Goal: Task Accomplishment & Management: Manage account settings

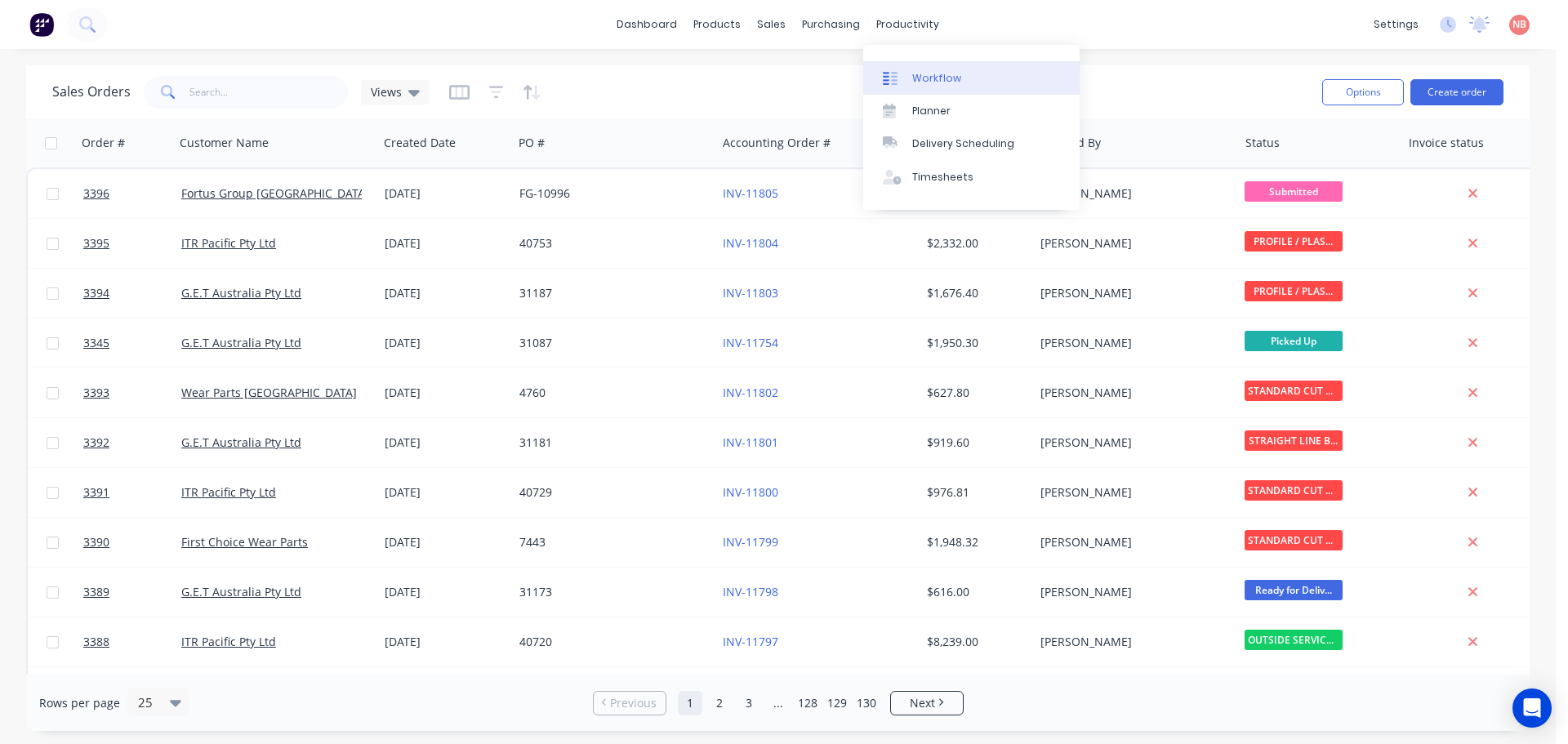
click at [920, 64] on link "Workflow" at bounding box center [972, 77] width 217 height 32
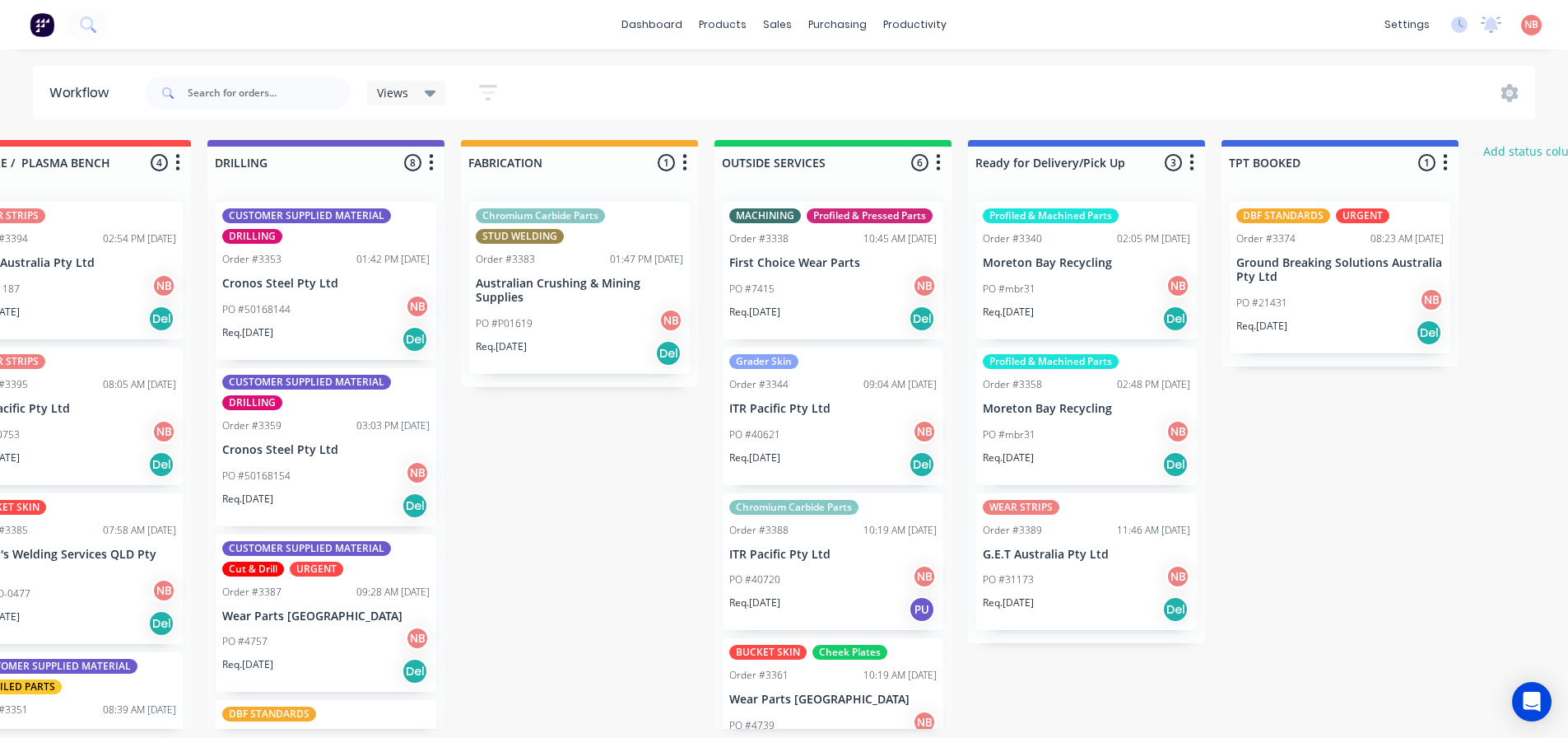
scroll to position [2, 842]
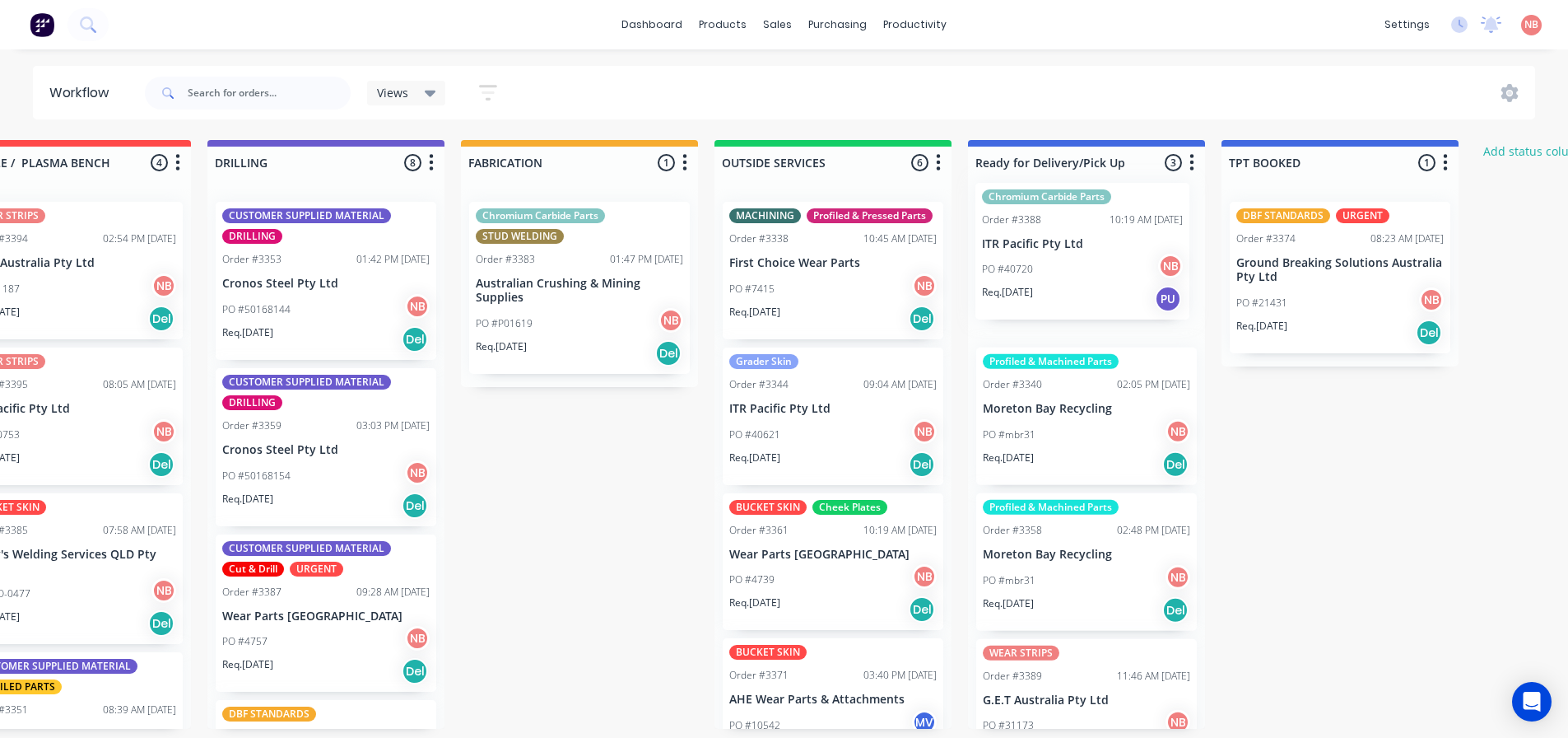
drag, startPoint x: 813, startPoint y: 555, endPoint x: 1073, endPoint y: 220, distance: 424.1
click at [1073, 220] on div "Submitted 1 Status colour #FF69B4 hex #FF69B4 Save Cancel Summaries Total order…" at bounding box center [518, 435] width 2746 height 589
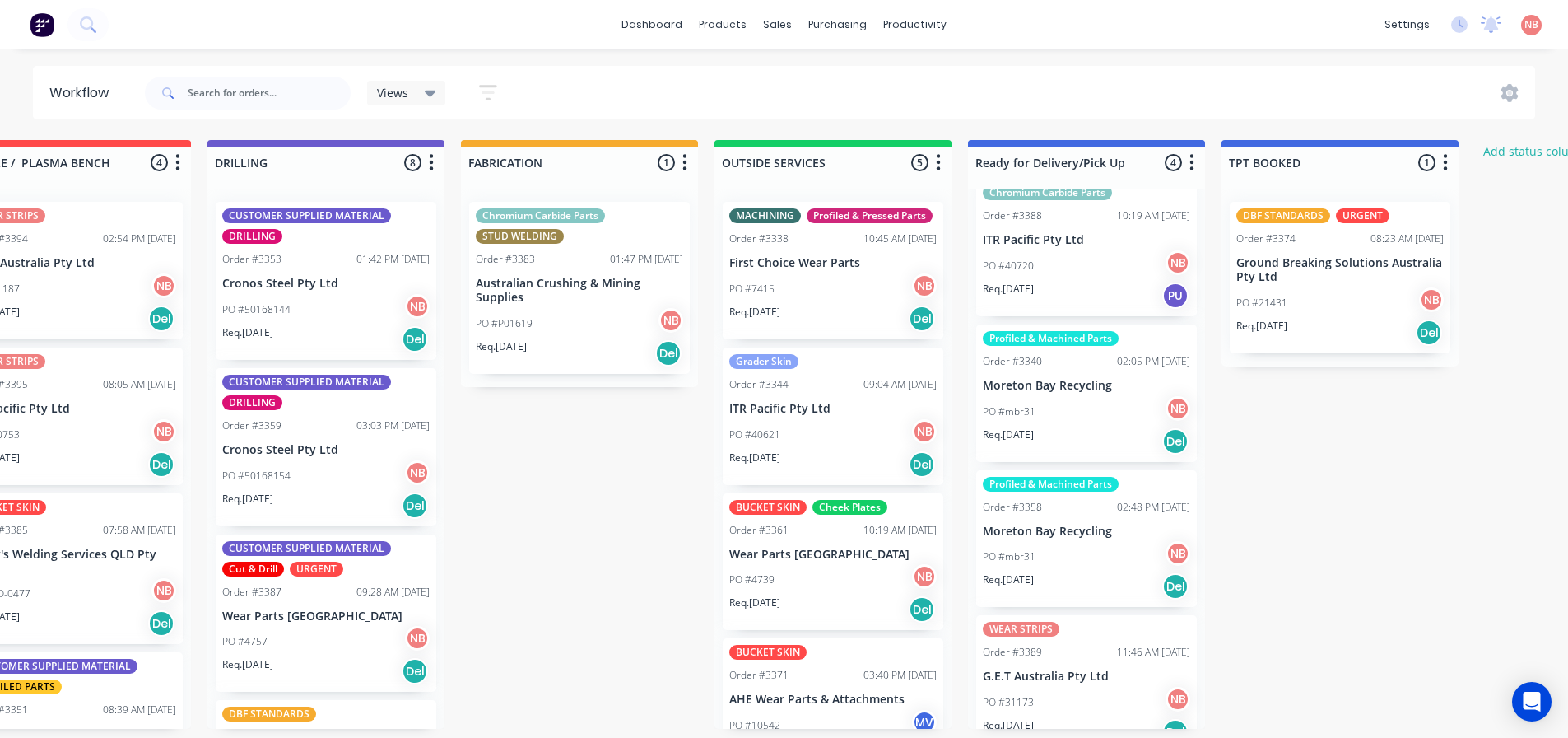
scroll to position [0, 0]
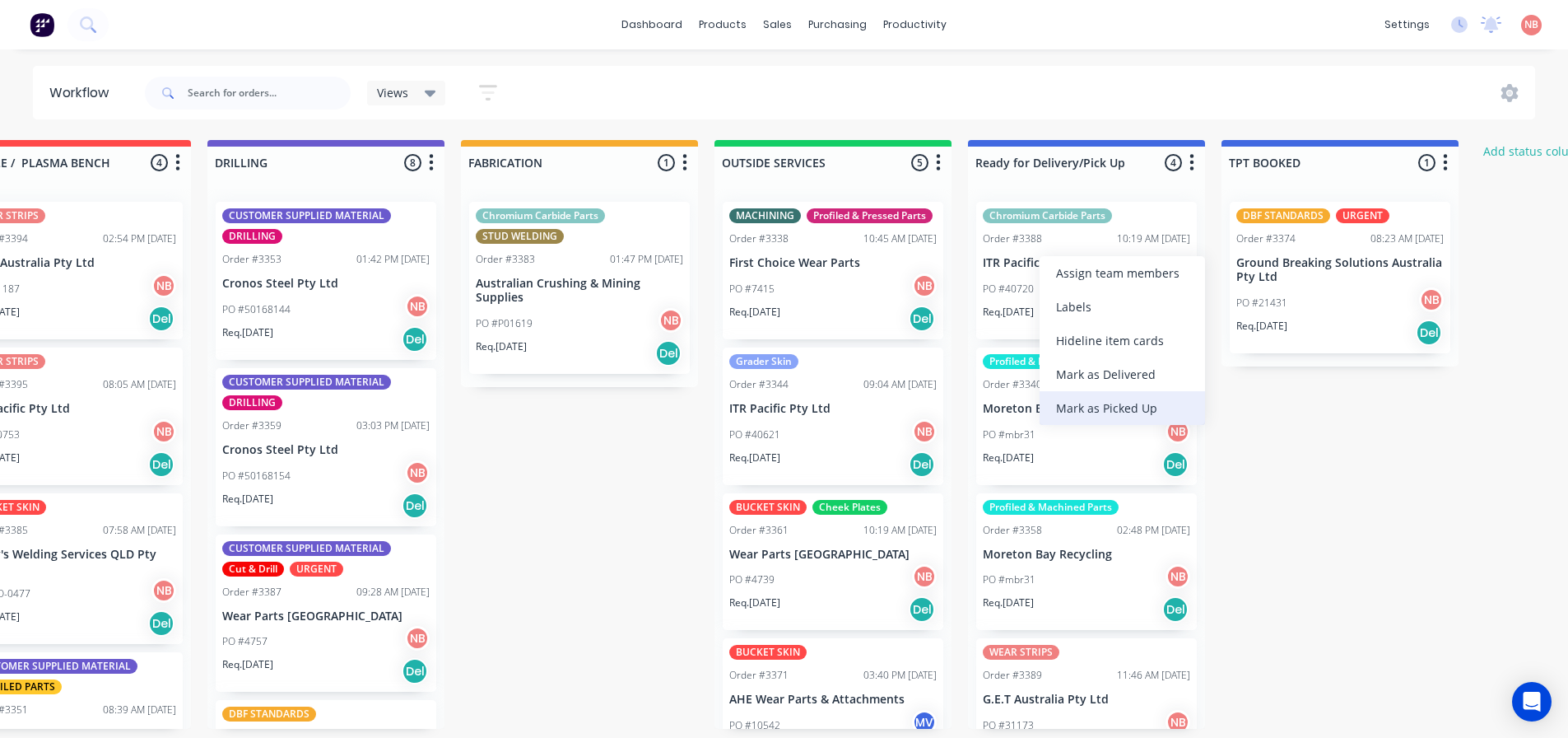
click at [1075, 402] on div "Mark as Picked Up" at bounding box center [1123, 408] width 166 height 34
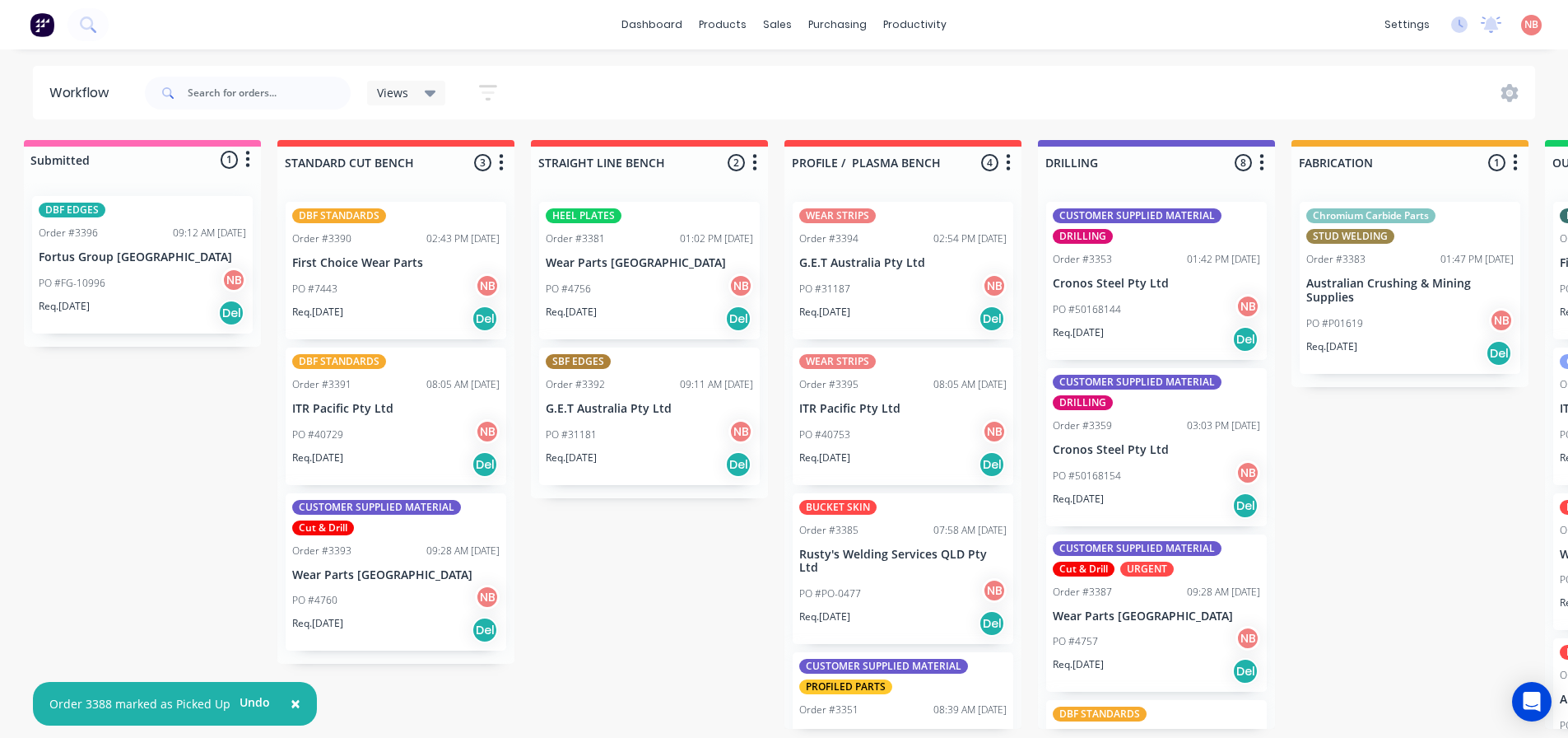
scroll to position [4, 0]
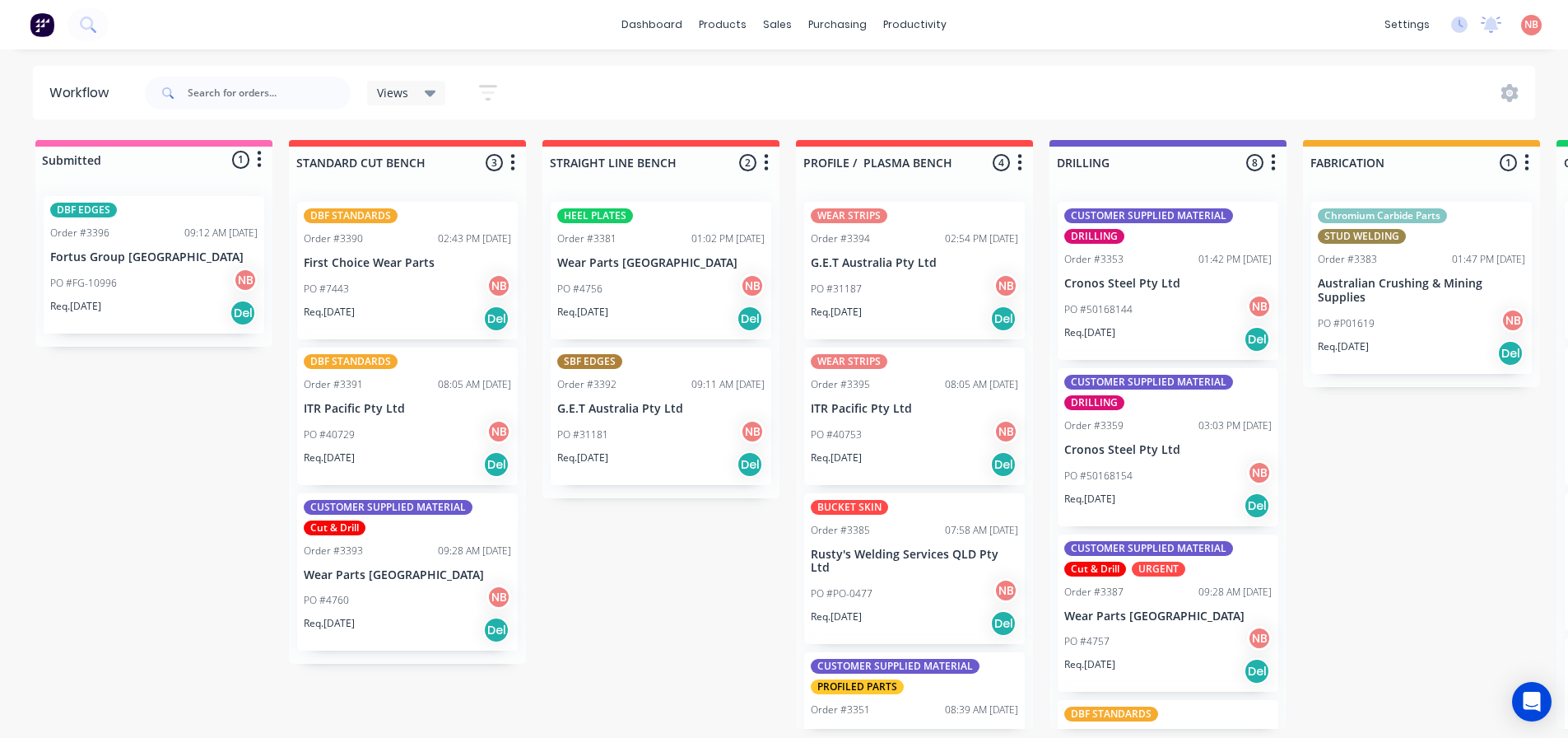
click at [1420, 287] on p "Australian Crushing & Mining Supplies" at bounding box center [1421, 291] width 207 height 28
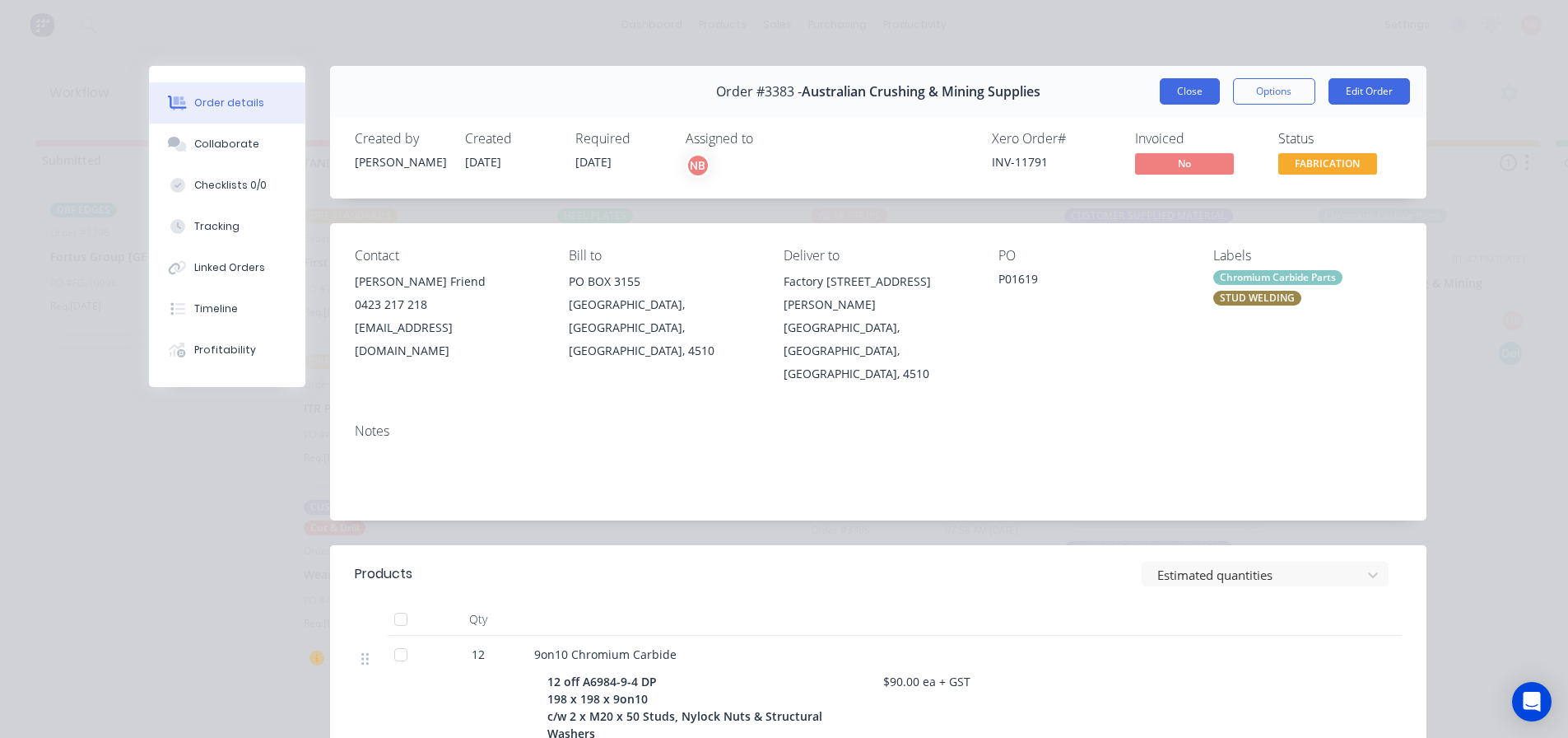
click at [1205, 89] on button "Close" at bounding box center [1190, 92] width 60 height 26
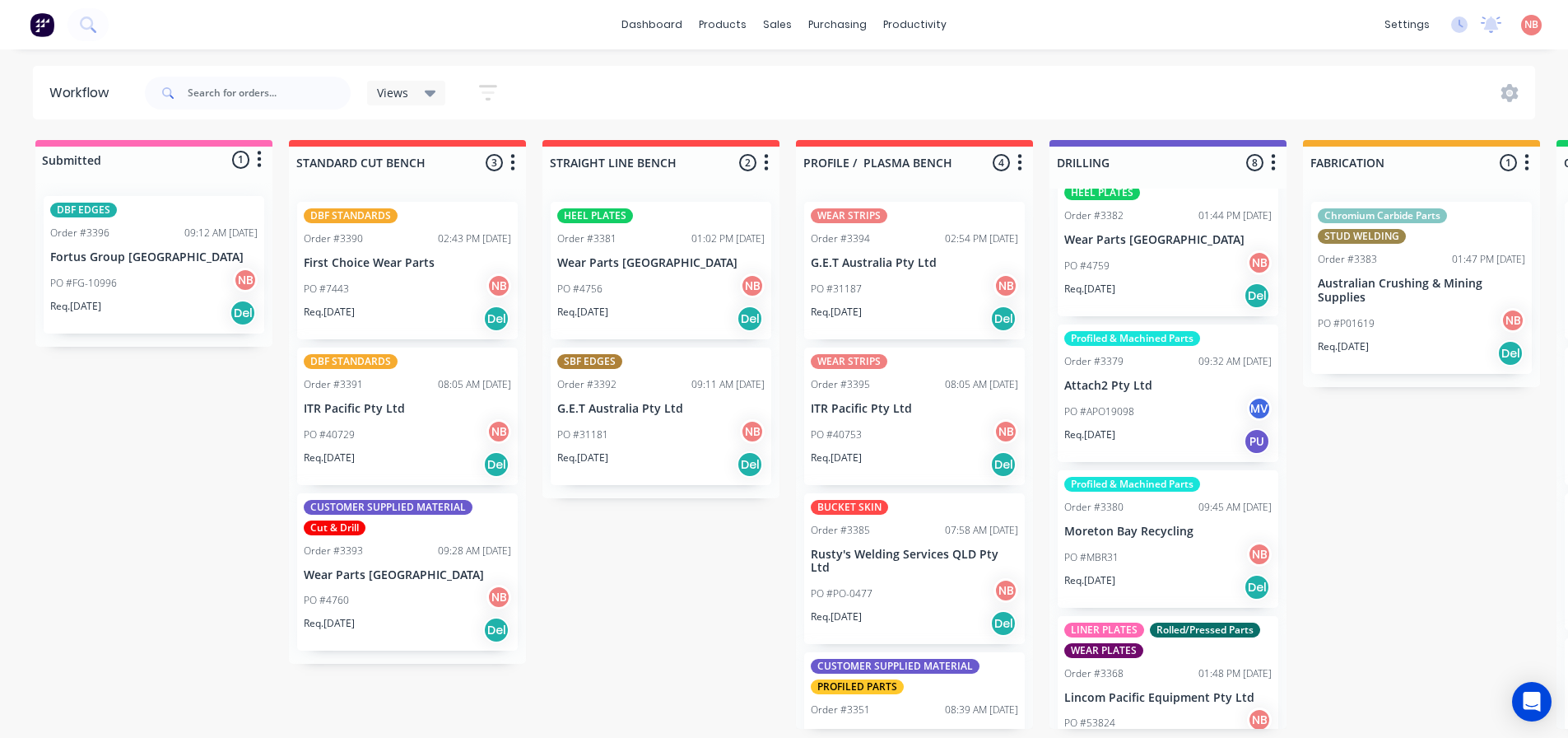
scroll to position [712, 0]
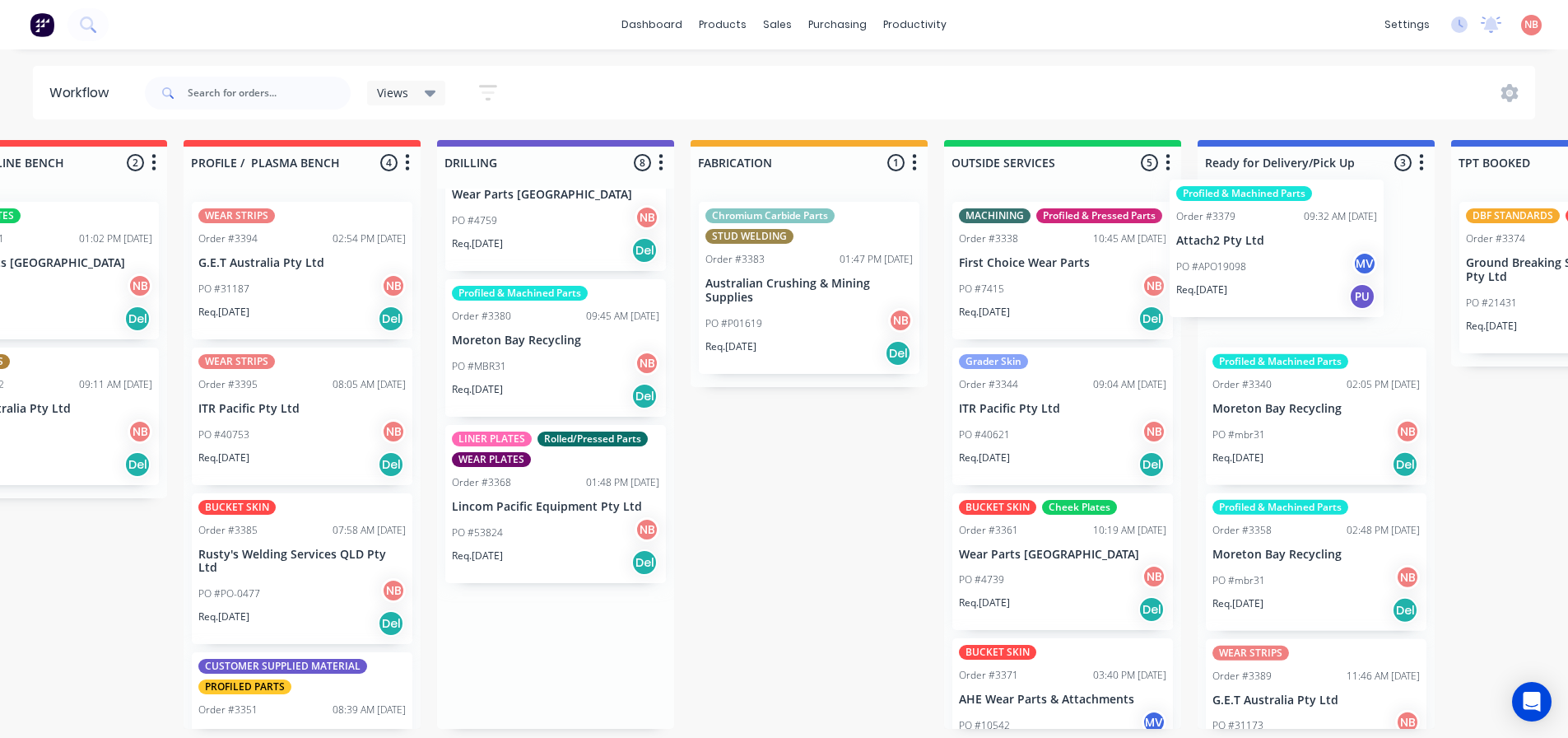
drag, startPoint x: 1106, startPoint y: 347, endPoint x: 1227, endPoint y: 245, distance: 158.3
click at [1227, 245] on div "Submitted 1 Status colour #FF69B4 hex #FF69B4 Save Cancel Summaries Total order…" at bounding box center [747, 435] width 2746 height 589
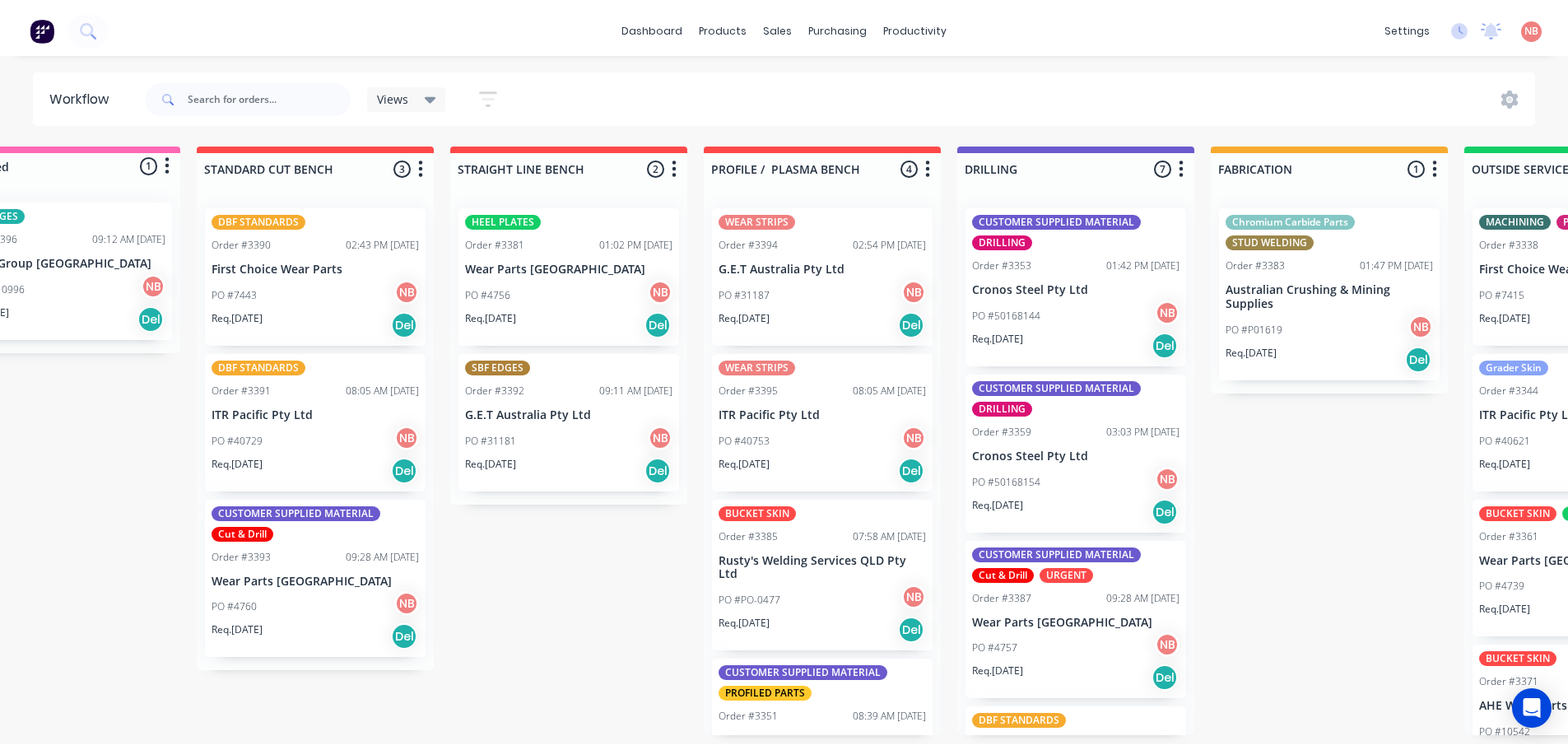
scroll to position [0, 0]
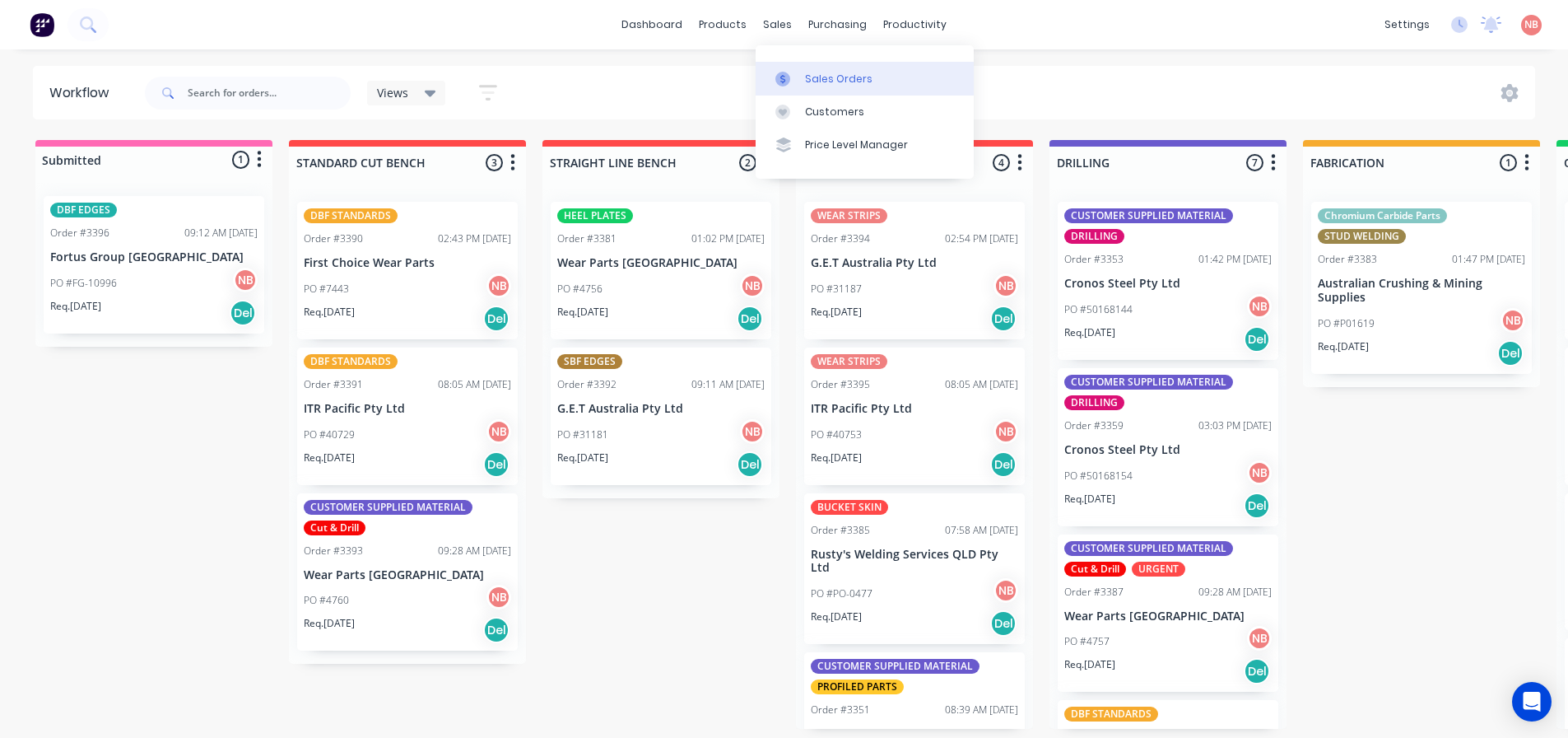
click at [812, 88] on link "Sales Orders" at bounding box center [865, 78] width 219 height 33
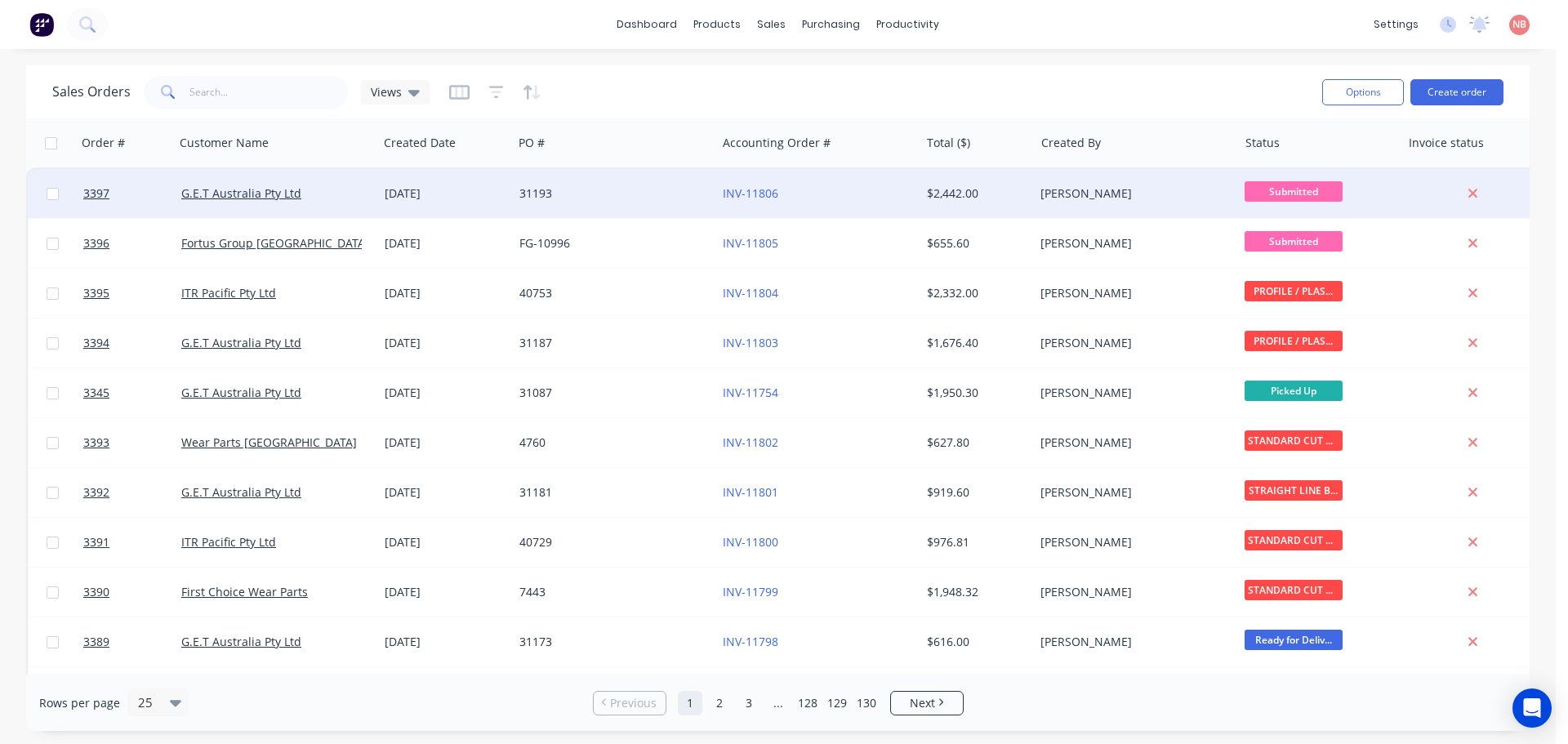
click at [635, 198] on div "31193" at bounding box center [610, 193] width 181 height 17
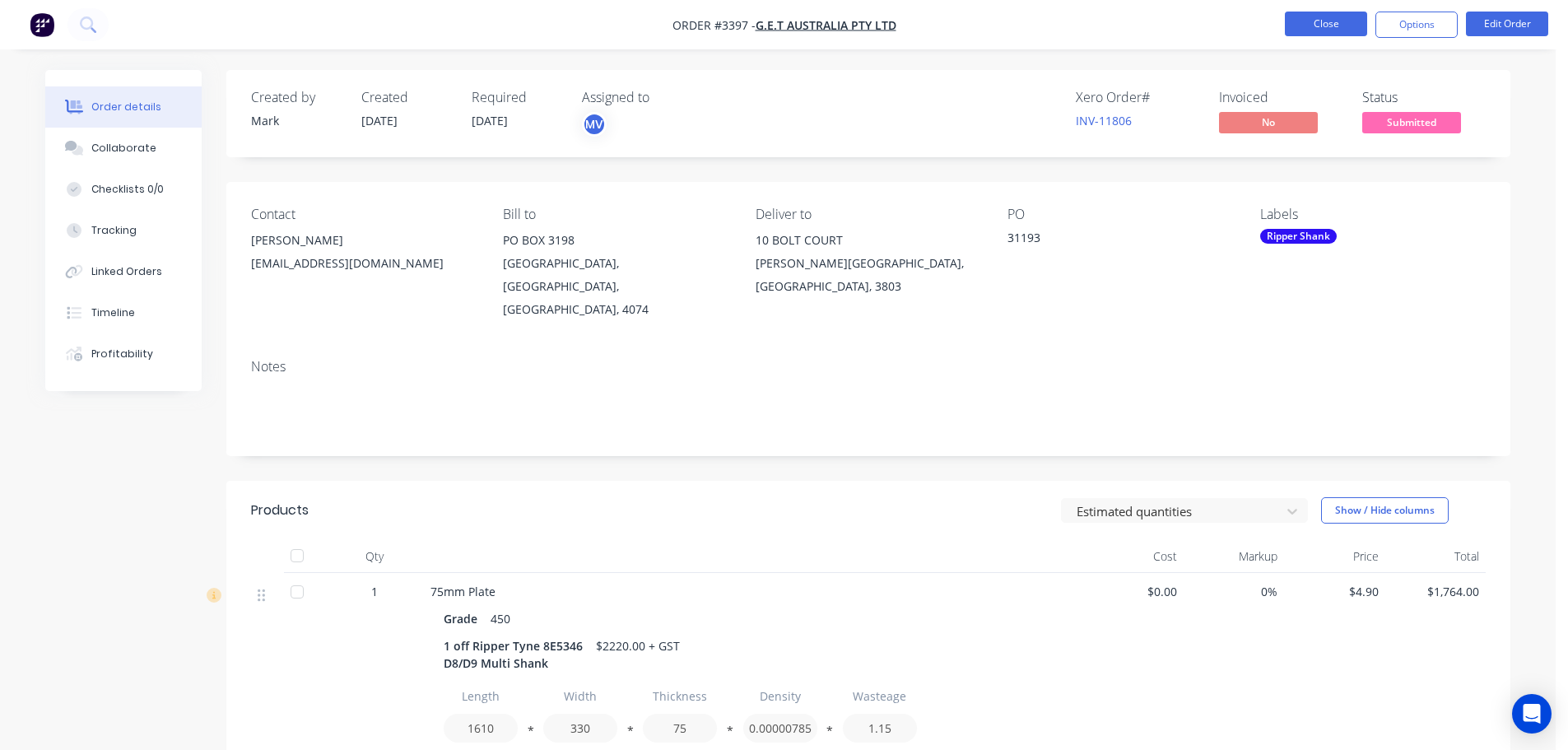
click at [1326, 20] on button "Close" at bounding box center [1326, 24] width 82 height 25
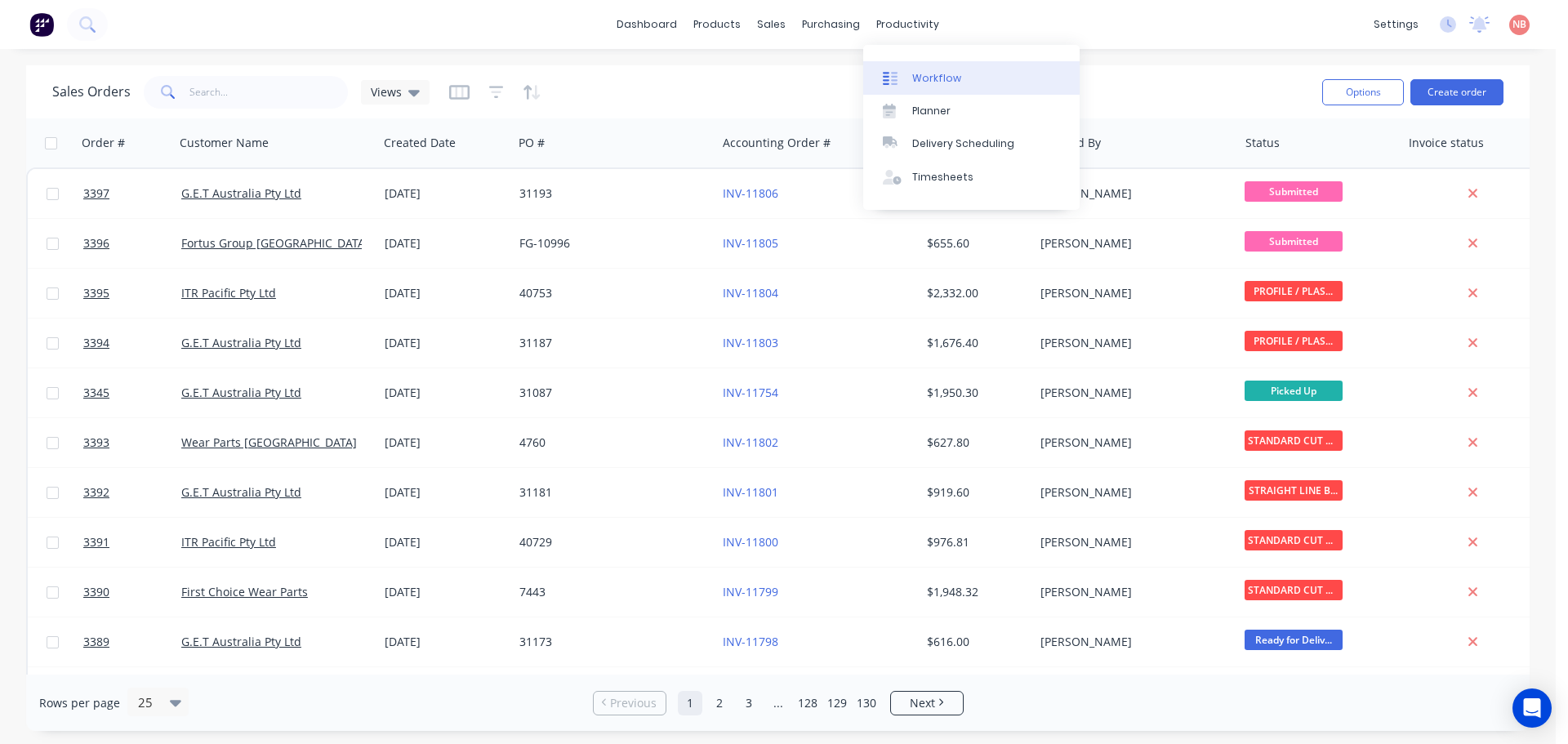
click at [910, 82] on link "Workflow" at bounding box center [972, 77] width 217 height 32
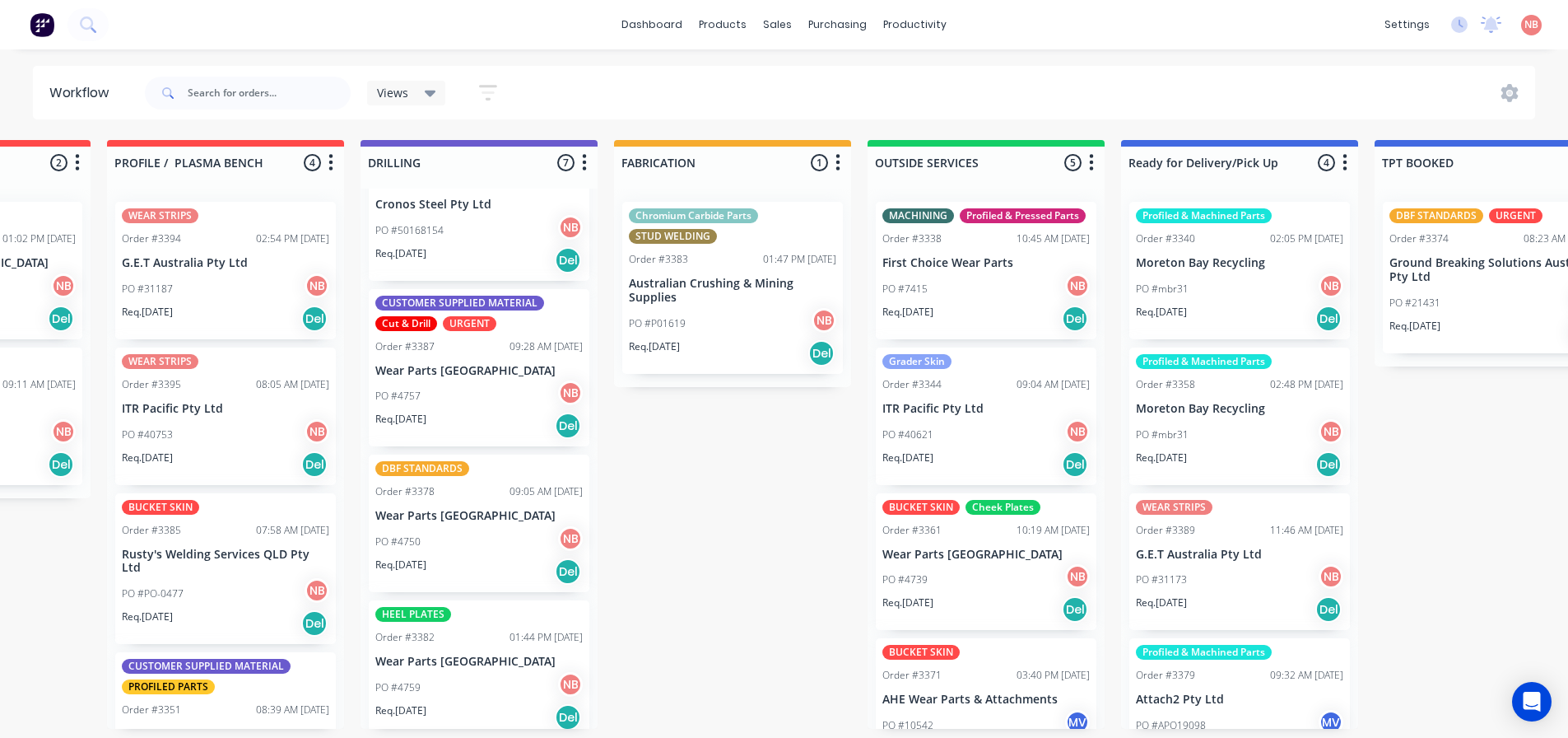
scroll to position [247, 0]
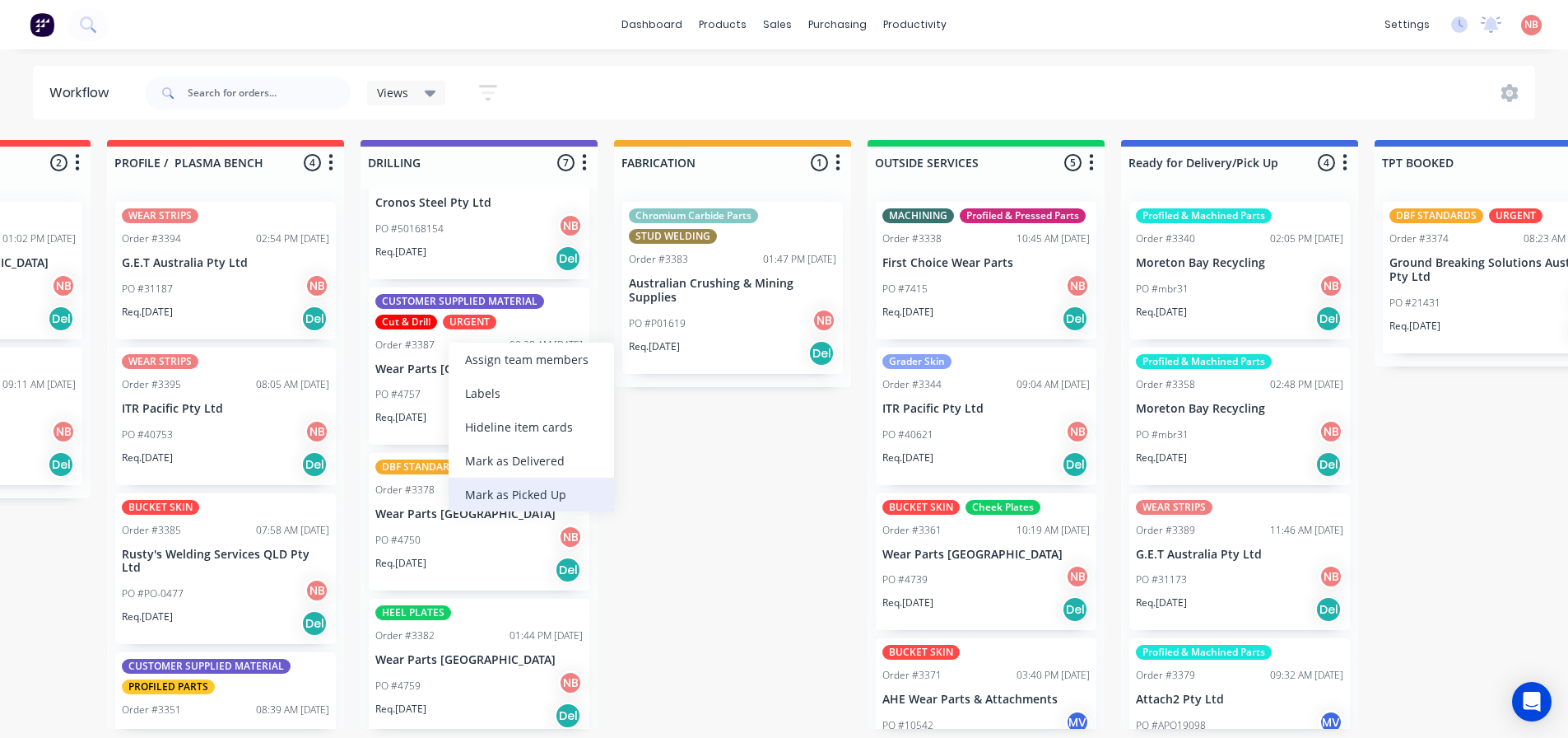
click at [478, 487] on div "Mark as Picked Up" at bounding box center [531, 495] width 166 height 34
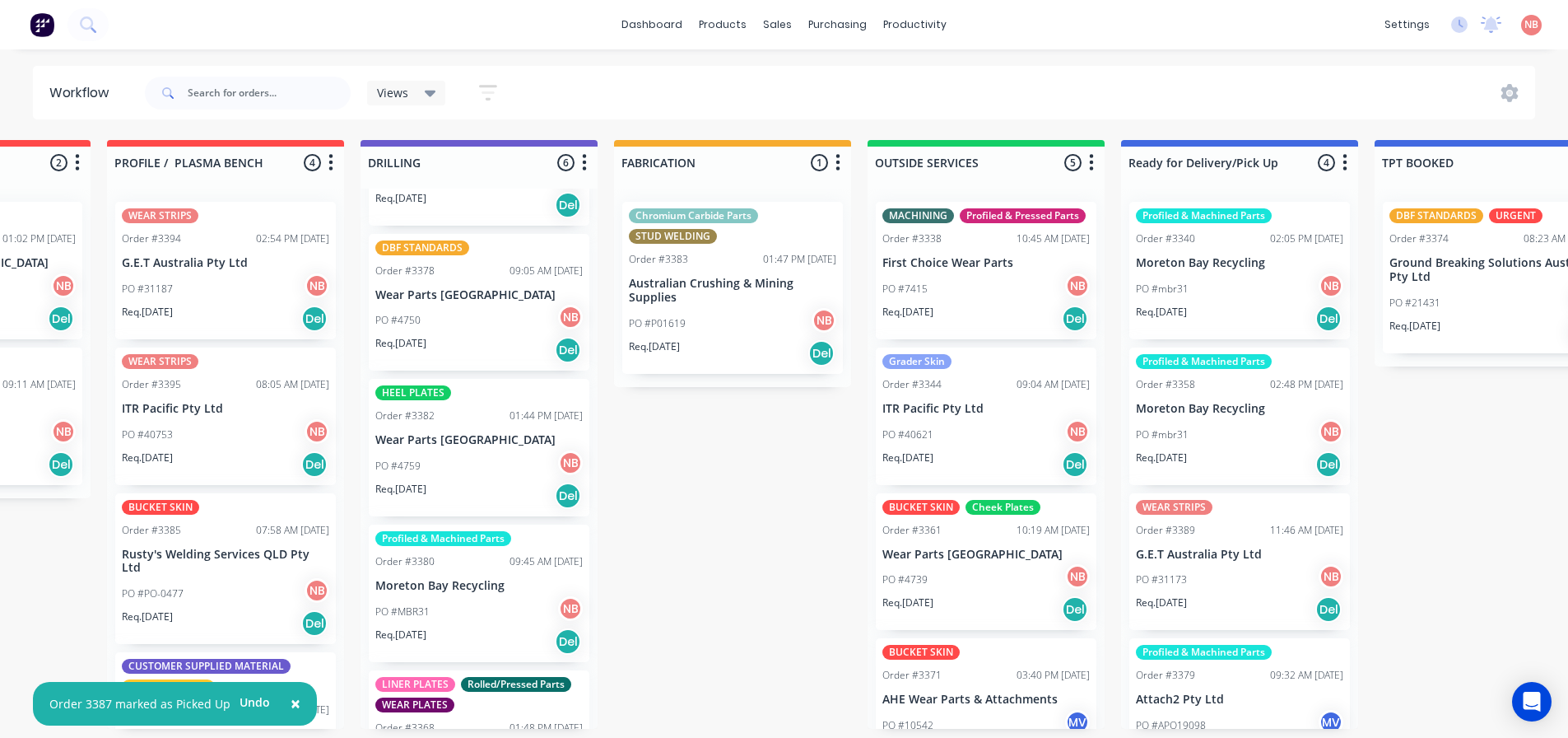
scroll to position [330, 0]
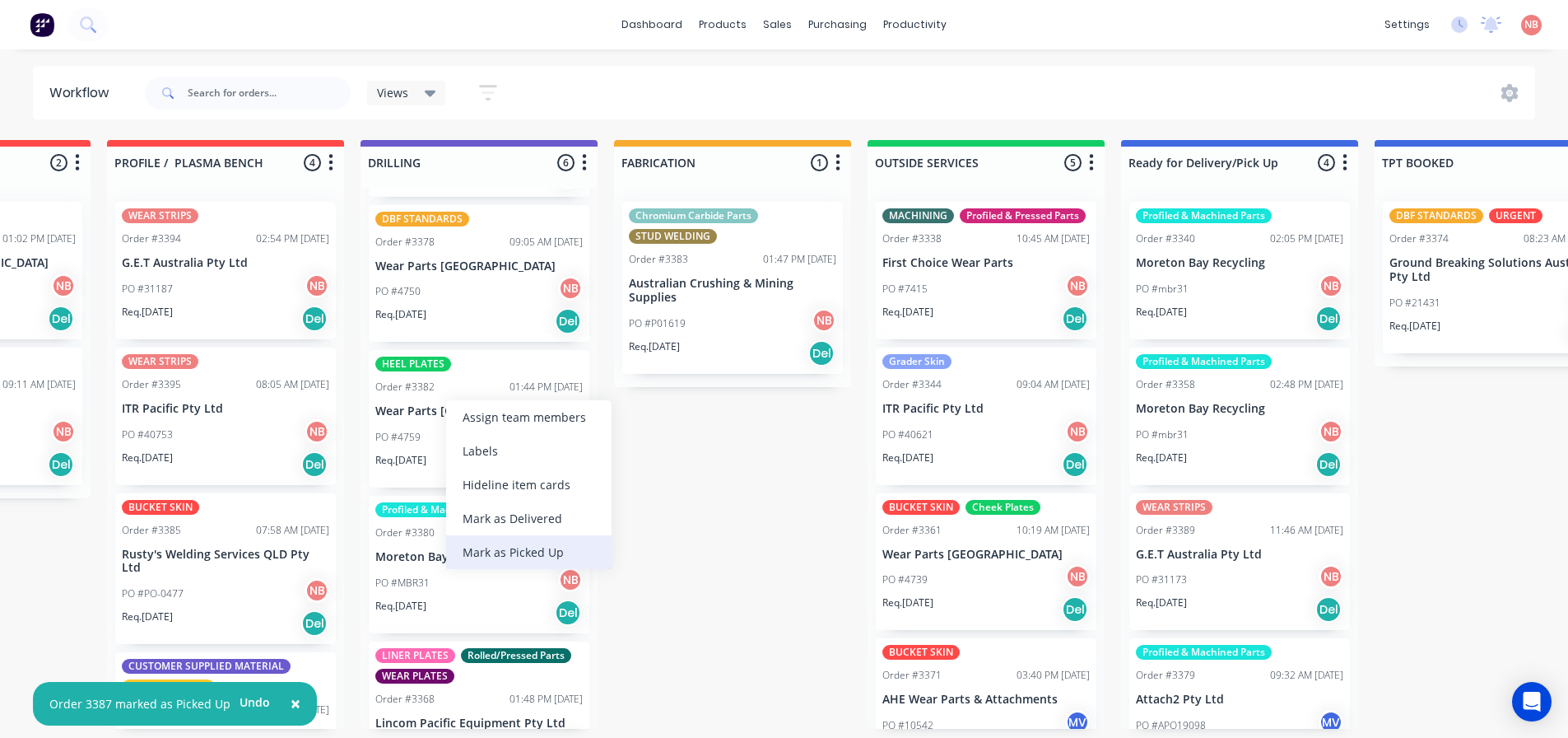
click at [469, 538] on div "Mark as Picked Up" at bounding box center [529, 552] width 166 height 34
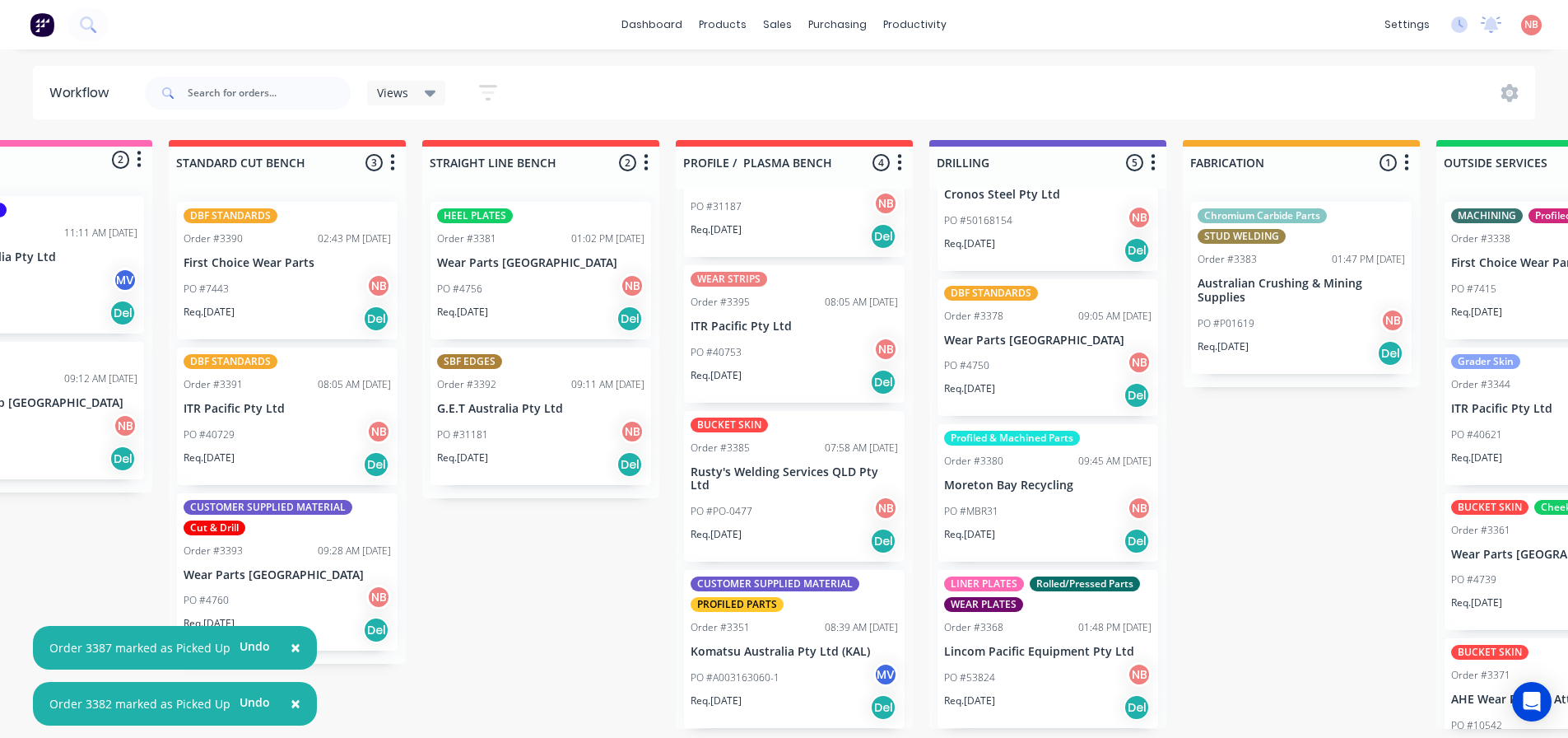
scroll to position [4, 58]
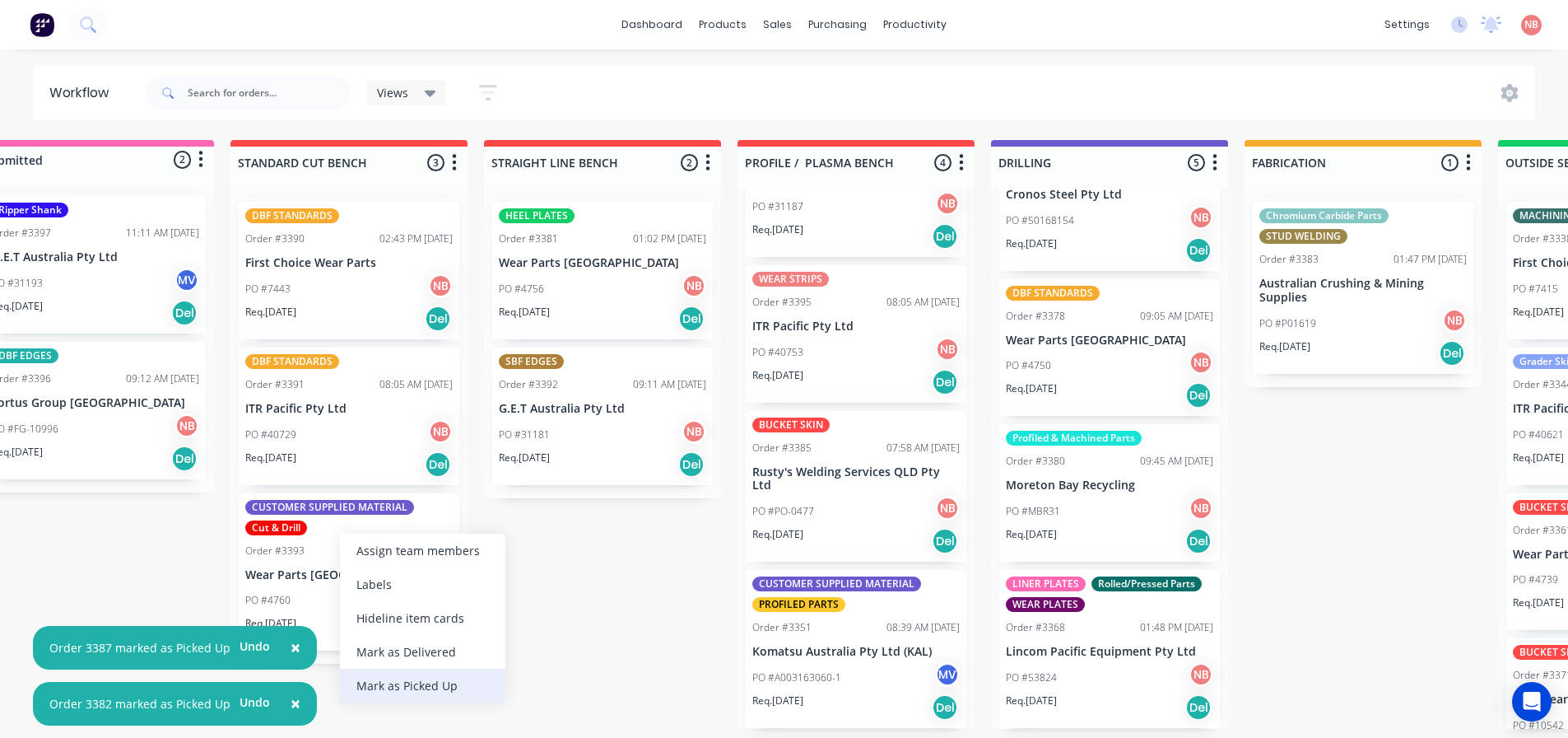
click at [385, 684] on div "Mark as Picked Up" at bounding box center [423, 685] width 166 height 34
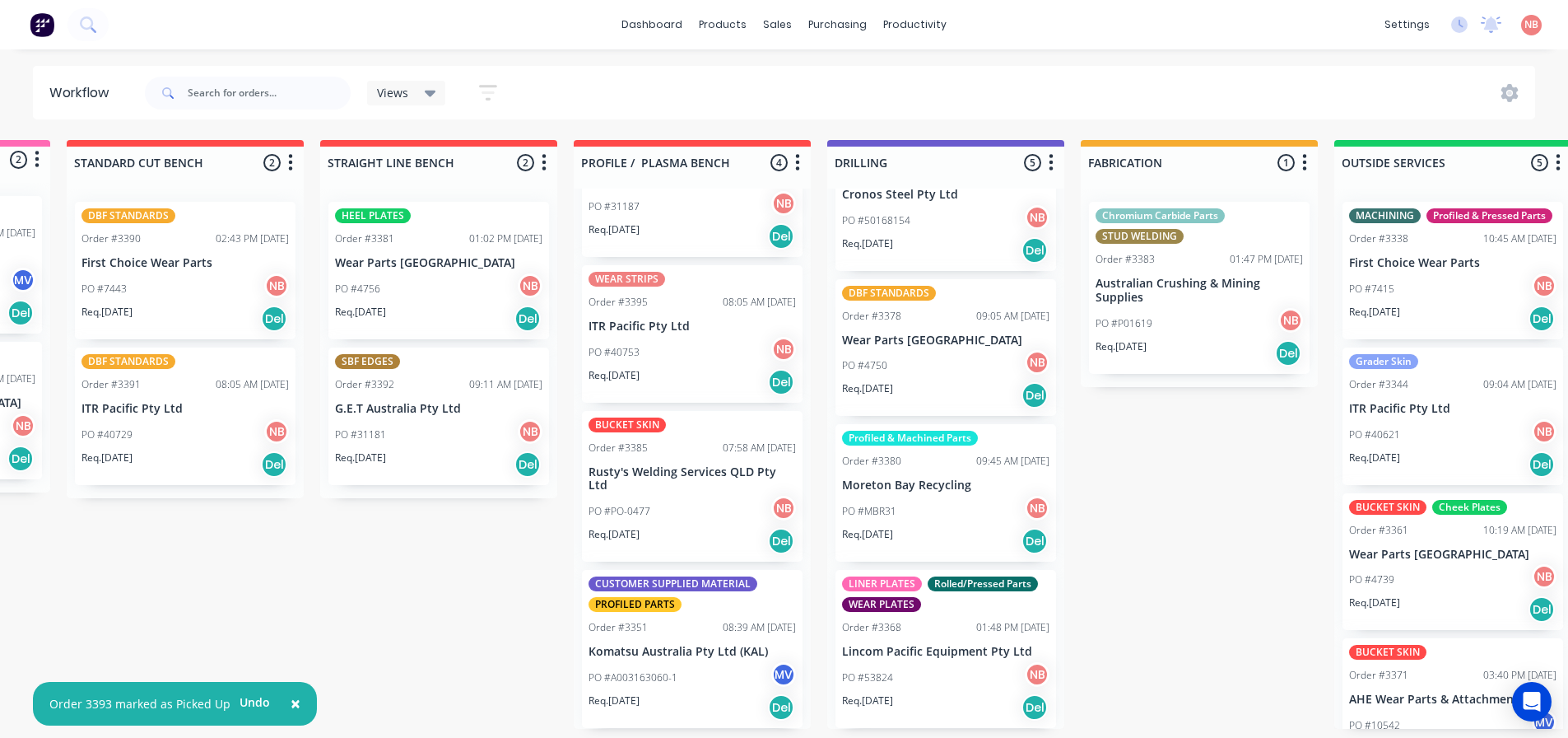
scroll to position [4, 225]
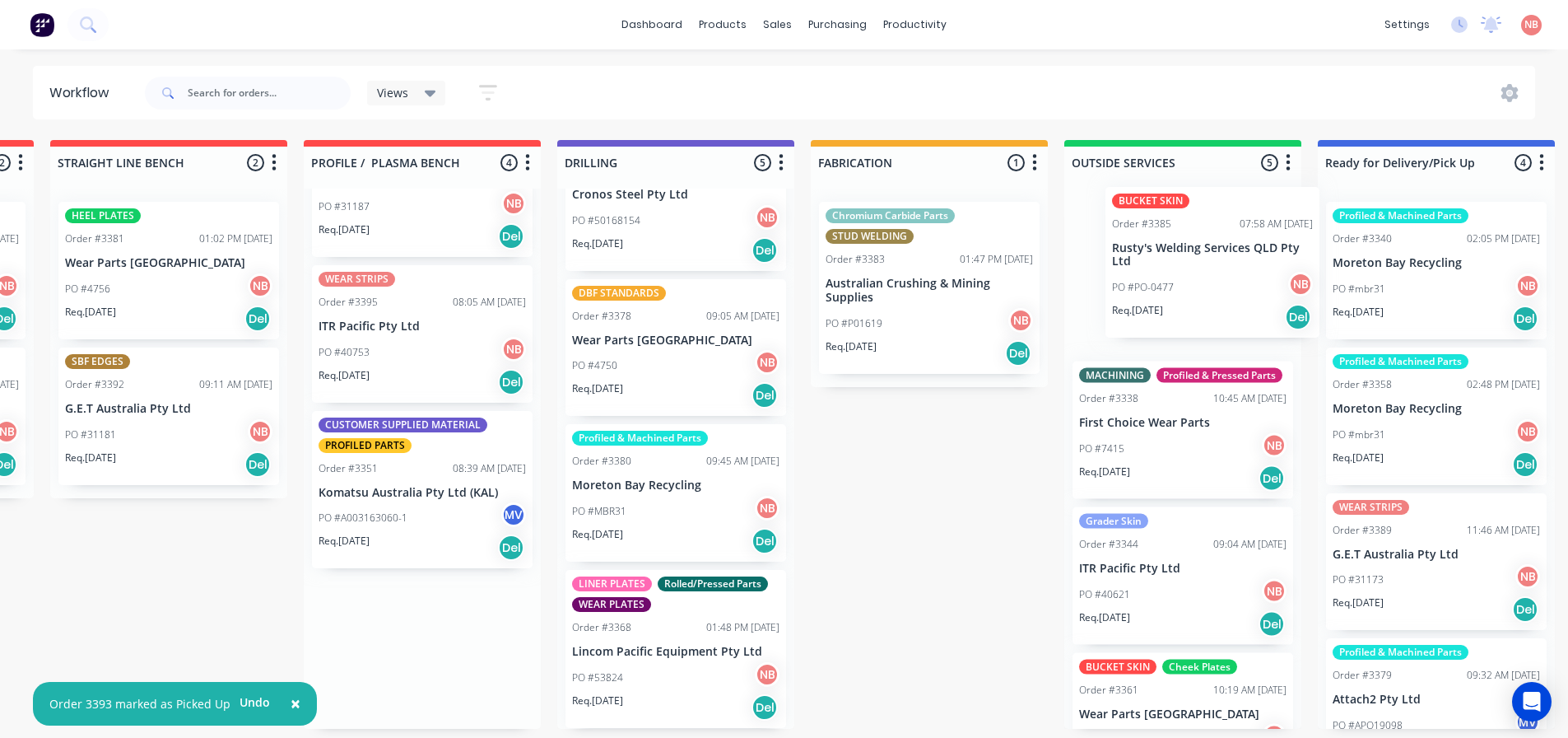
drag, startPoint x: 616, startPoint y: 503, endPoint x: 1144, endPoint y: 280, distance: 573.2
click at [1144, 280] on div "Submitted 2 Status colour #FF69B4 hex #FF69B4 Save Cancel Summaries Total order…" at bounding box center [867, 435] width 2746 height 589
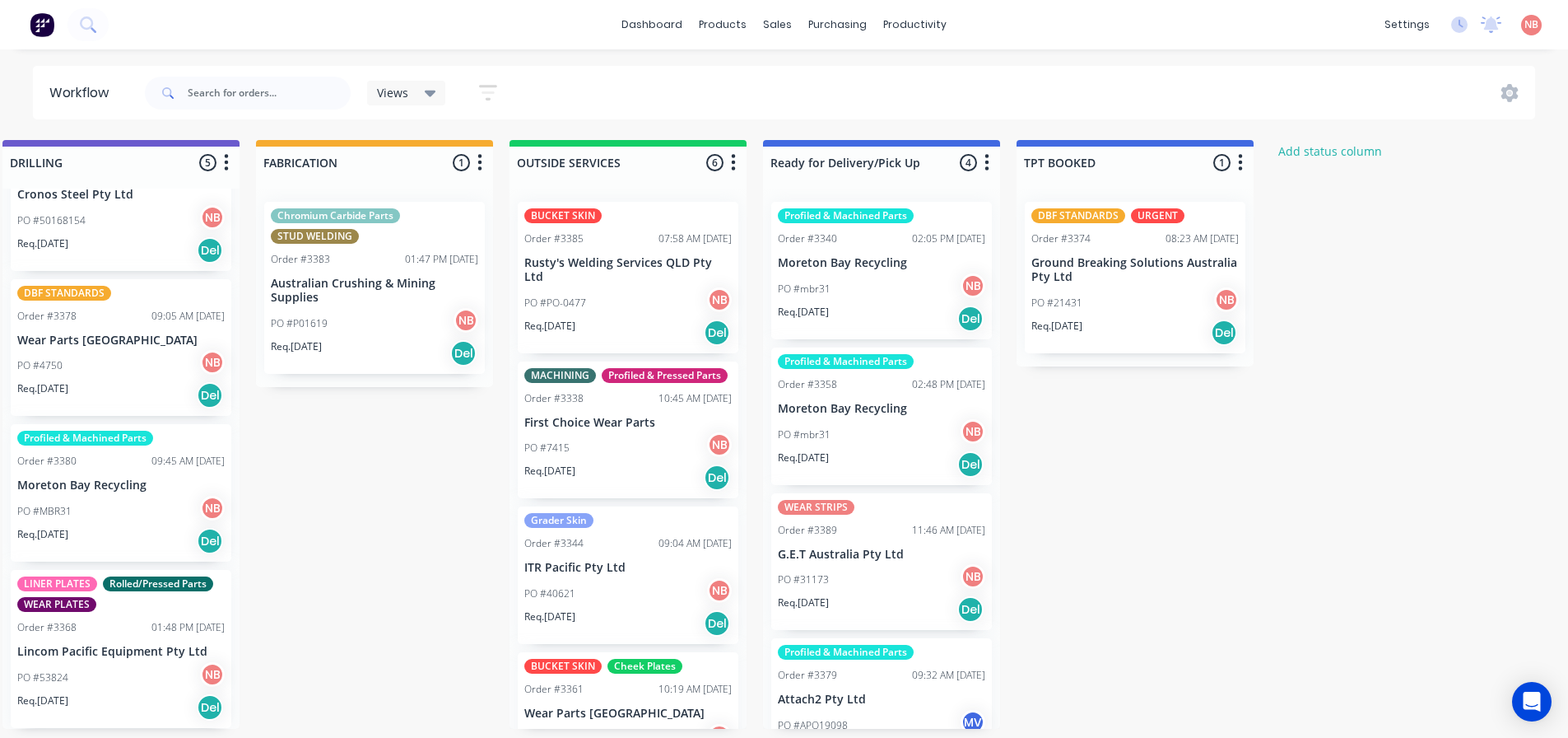
scroll to position [4, 1053]
